Goal: Transaction & Acquisition: Purchase product/service

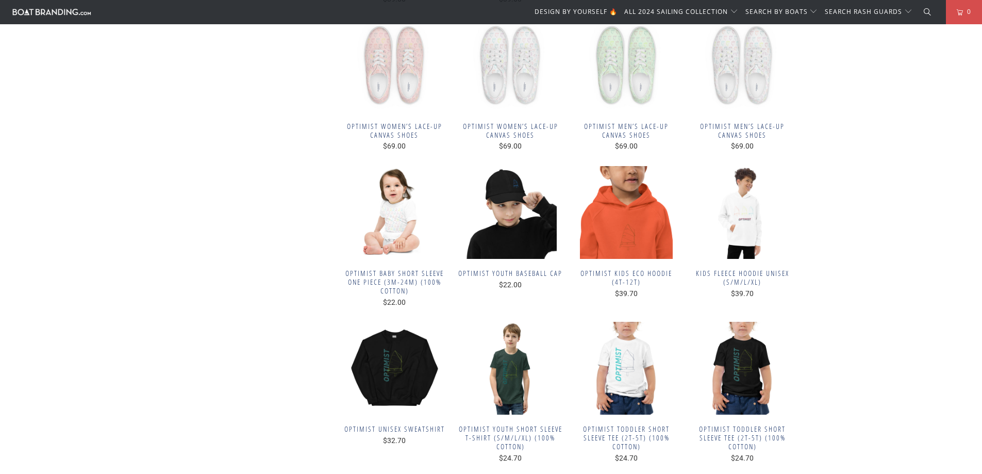
scroll to position [3094, 0]
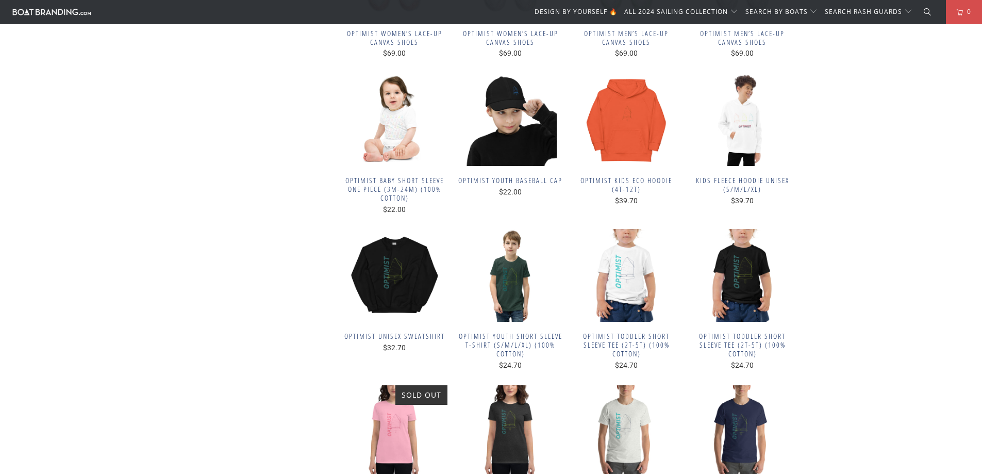
click at [640, 131] on img at bounding box center [627, 119] width 106 height 93
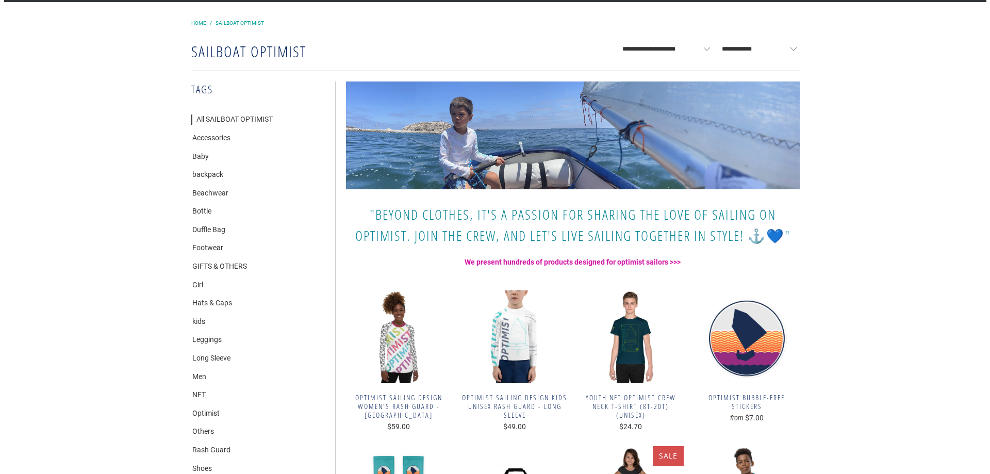
scroll to position [0, 0]
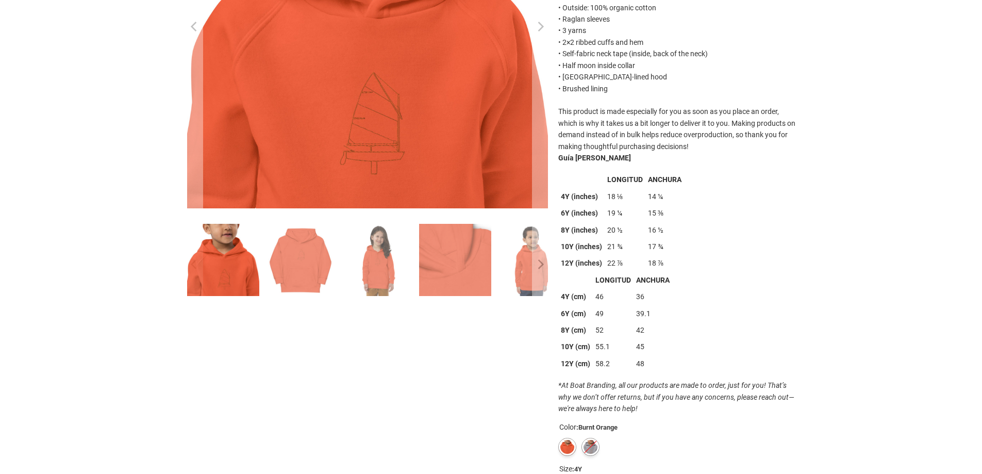
scroll to position [258, 0]
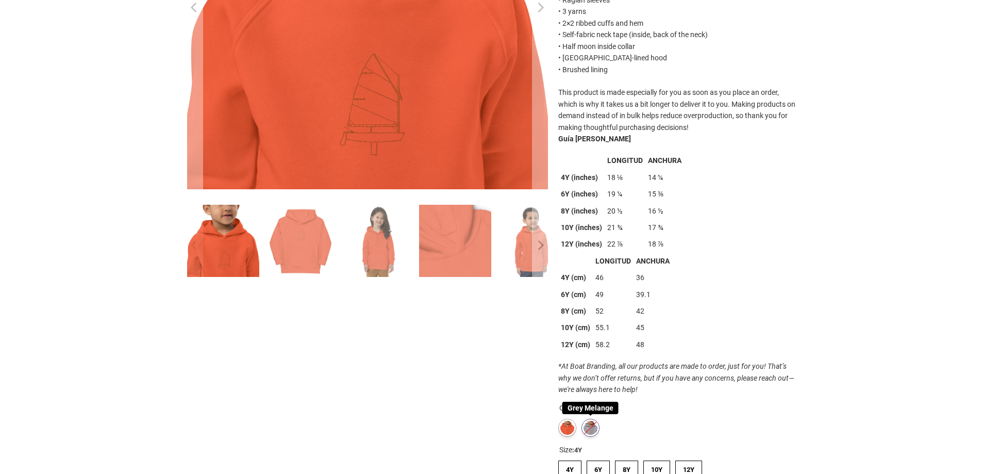
click at [590, 426] on label "Grey Melange" at bounding box center [591, 428] width 18 height 18
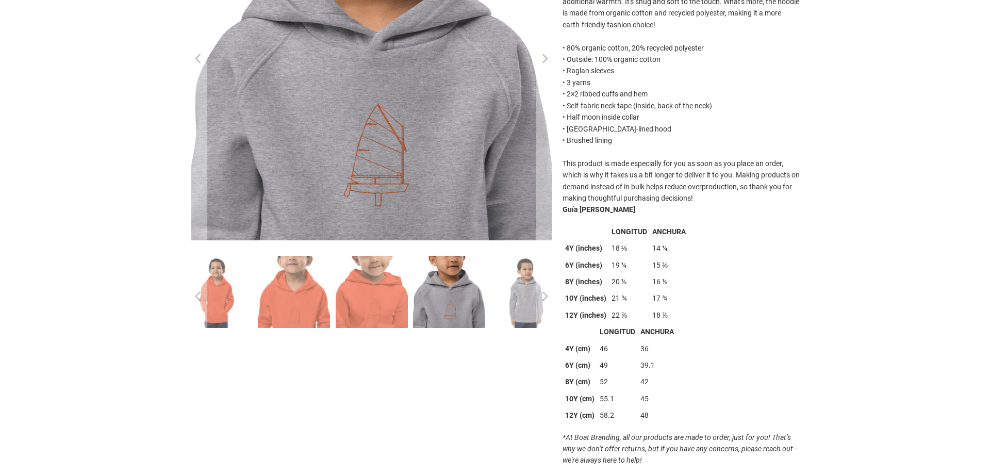
scroll to position [206, 0]
